Goal: Navigation & Orientation: Go to known website

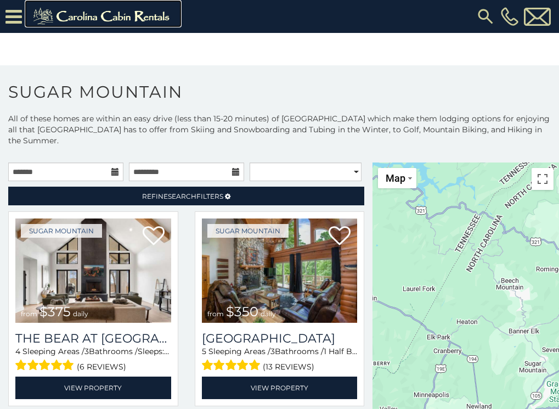
click at [44, 9] on img at bounding box center [103, 16] width 152 height 22
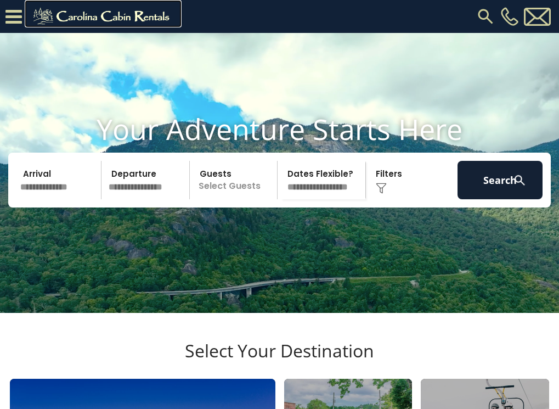
click at [40, 14] on img at bounding box center [103, 16] width 152 height 22
